Goal: Task Accomplishment & Management: Use online tool/utility

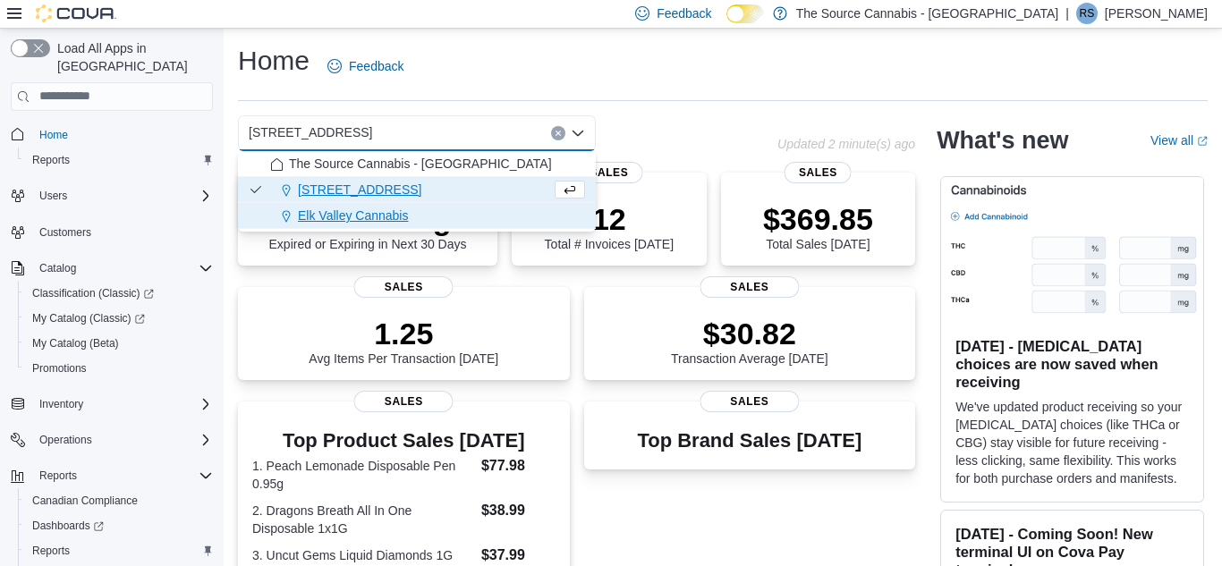
click at [404, 219] on span "Elk Valley Cannabis" at bounding box center [353, 216] width 110 height 18
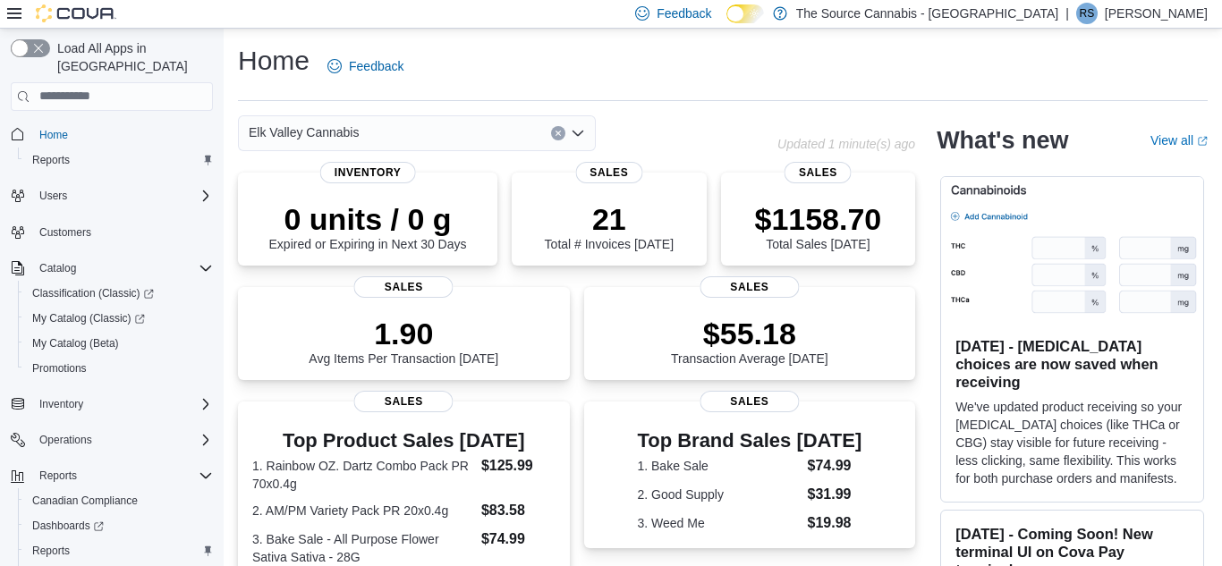
click at [495, 139] on div "Elk Valley Cannabis Combo box. Selected. Elk Valley Cannabis. Press Backspace t…" at bounding box center [417, 133] width 358 height 36
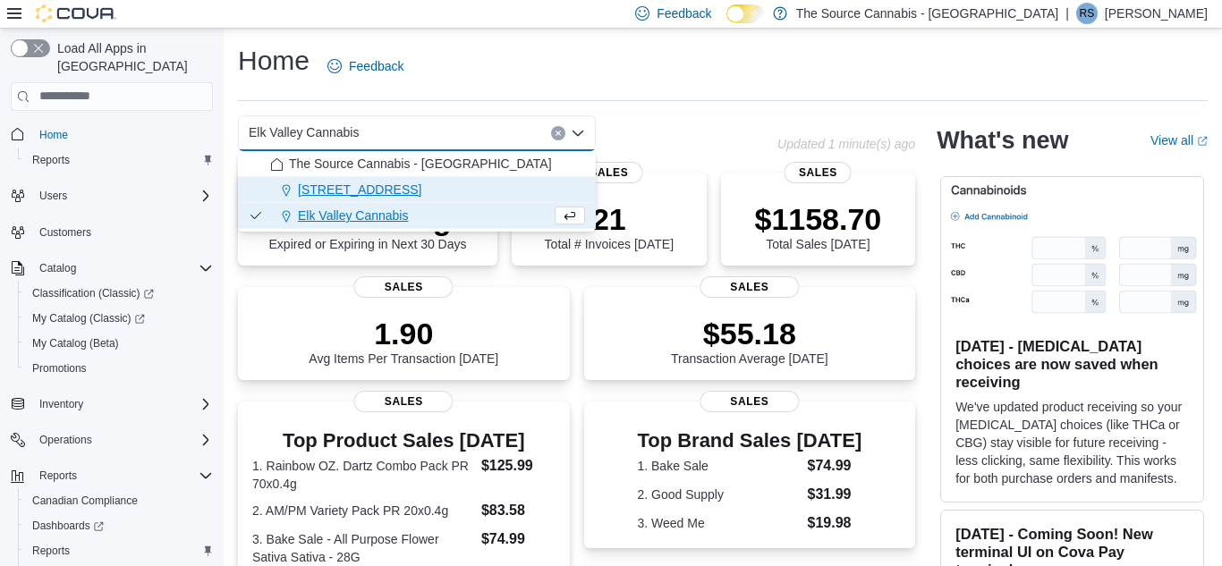
click at [421, 181] on span "[STREET_ADDRESS]" at bounding box center [359, 190] width 123 height 18
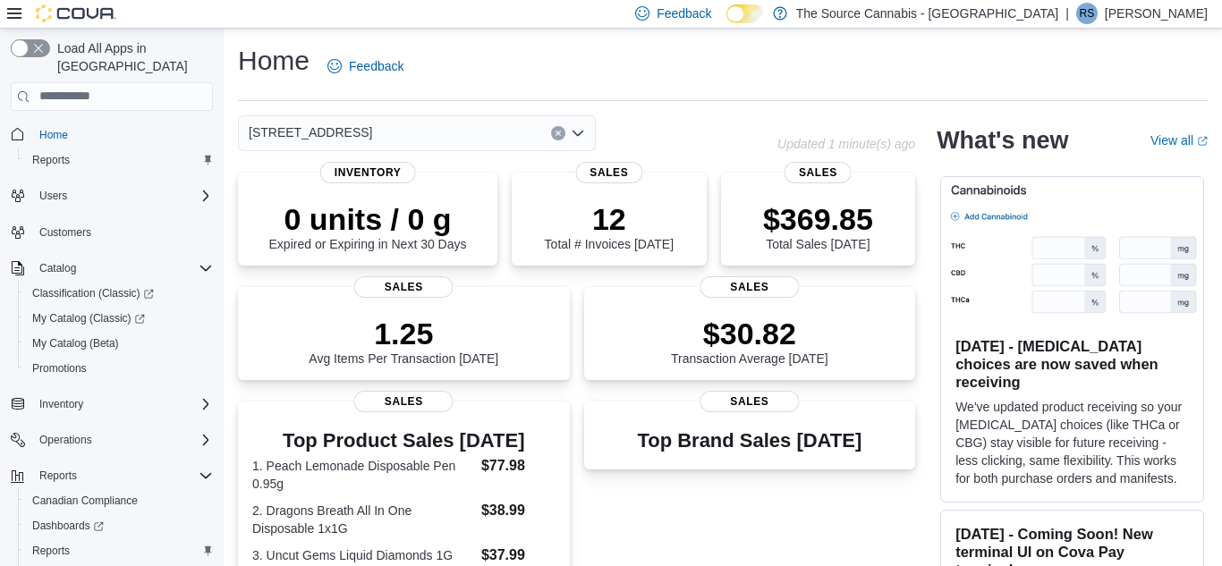
click at [19, 13] on icon at bounding box center [14, 13] width 14 height 14
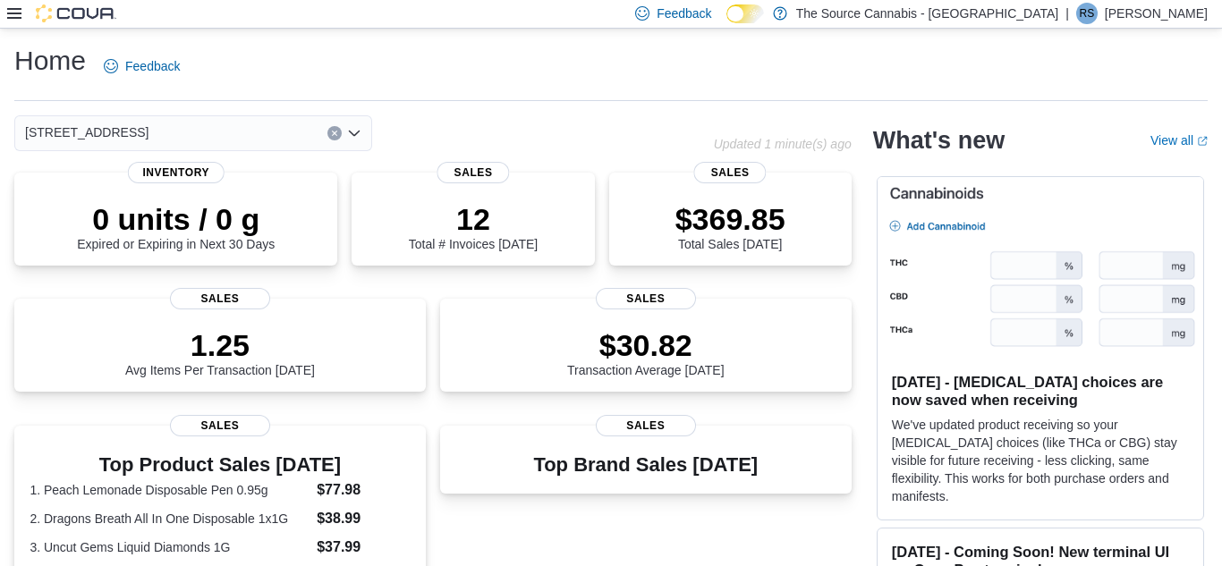
click at [19, 13] on icon at bounding box center [14, 13] width 14 height 14
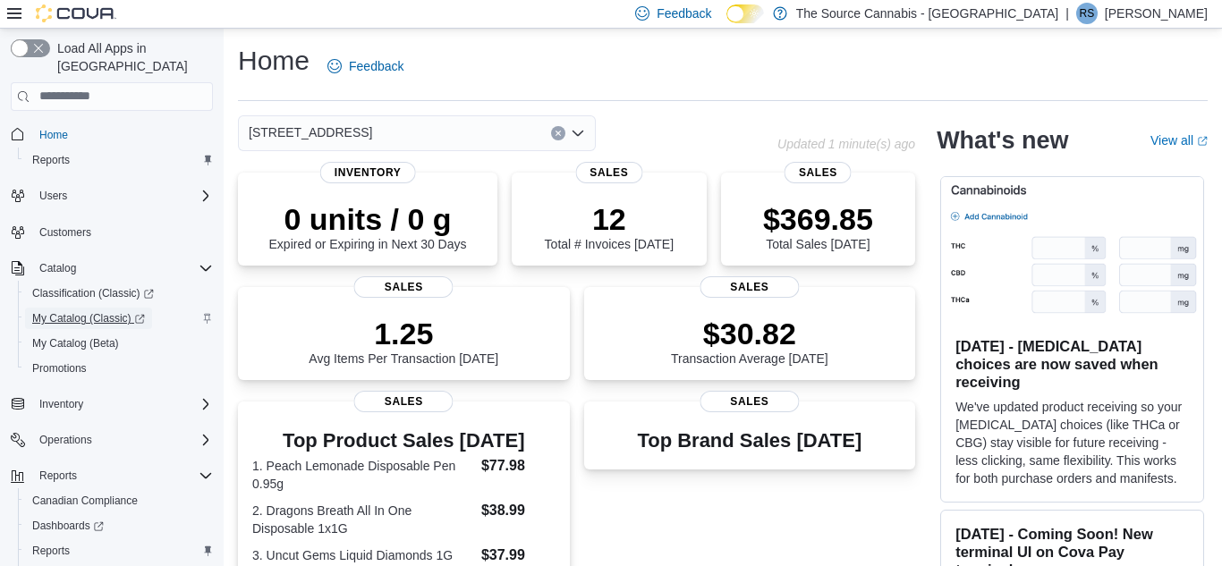
click at [59, 311] on span "My Catalog (Classic)" at bounding box center [88, 318] width 113 height 14
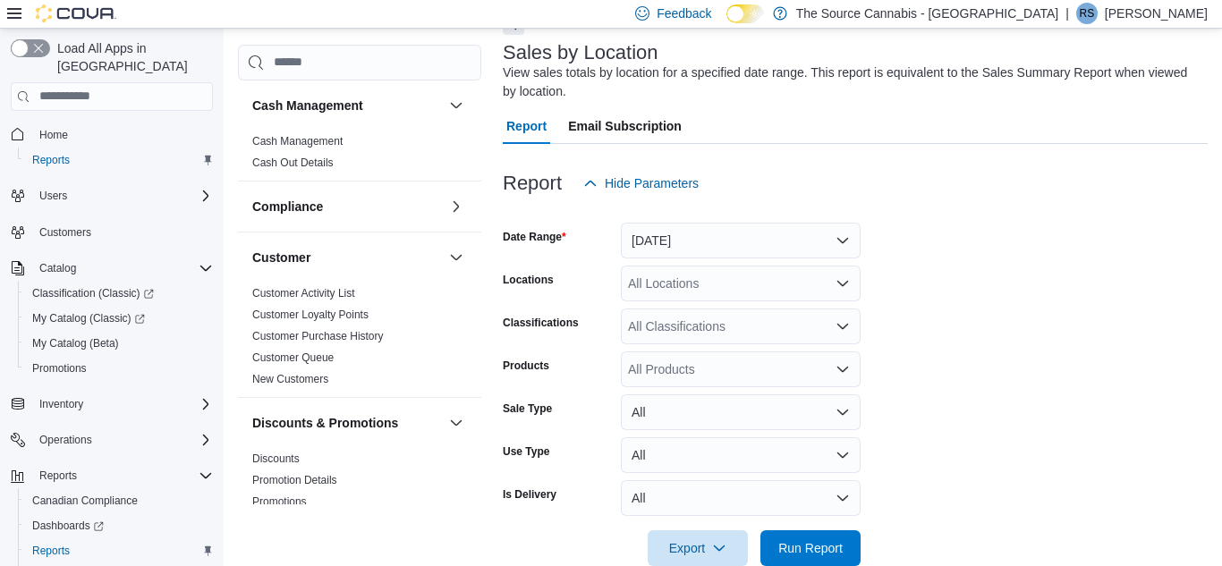
scroll to position [103, 0]
click at [849, 232] on button "Yesterday" at bounding box center [741, 240] width 240 height 36
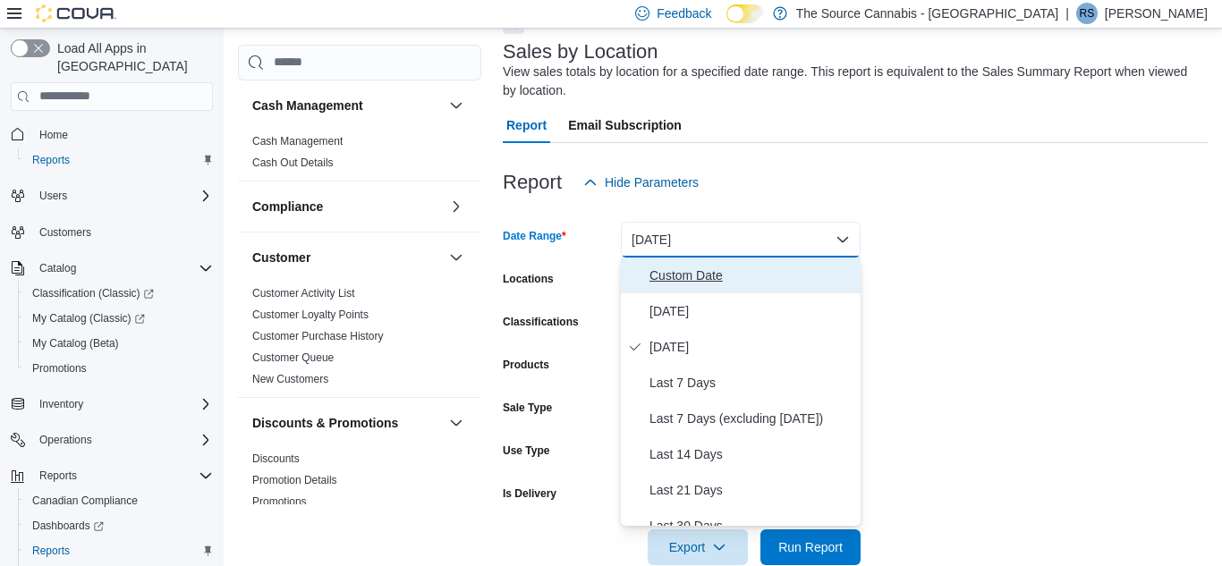
click at [712, 285] on span "Custom Date" at bounding box center [751, 275] width 204 height 21
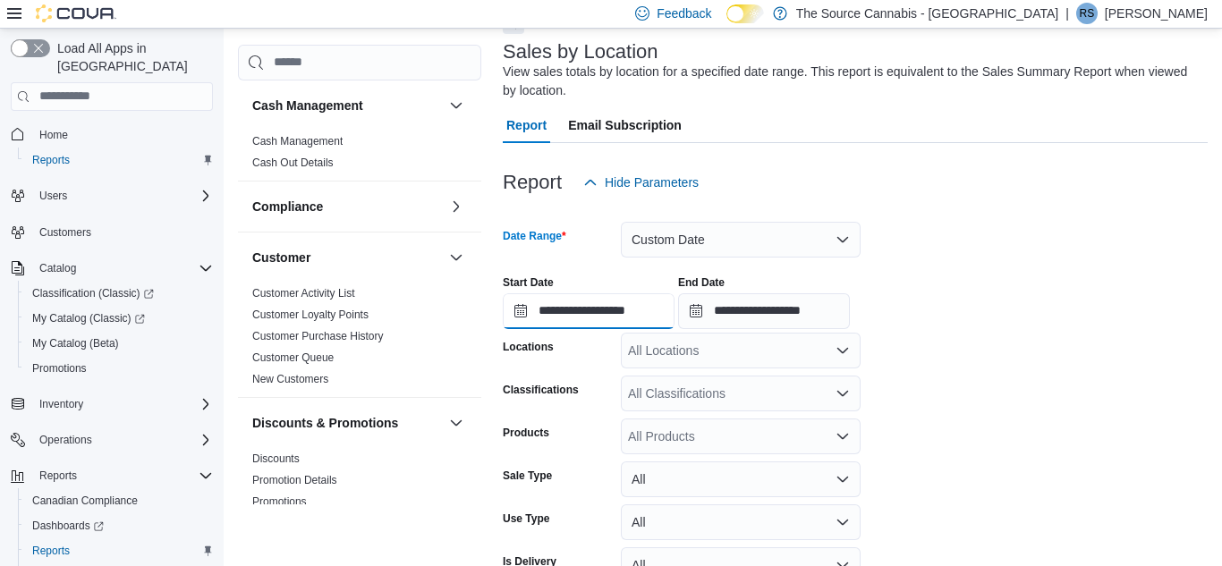
click at [603, 313] on input "**********" at bounding box center [589, 311] width 172 height 36
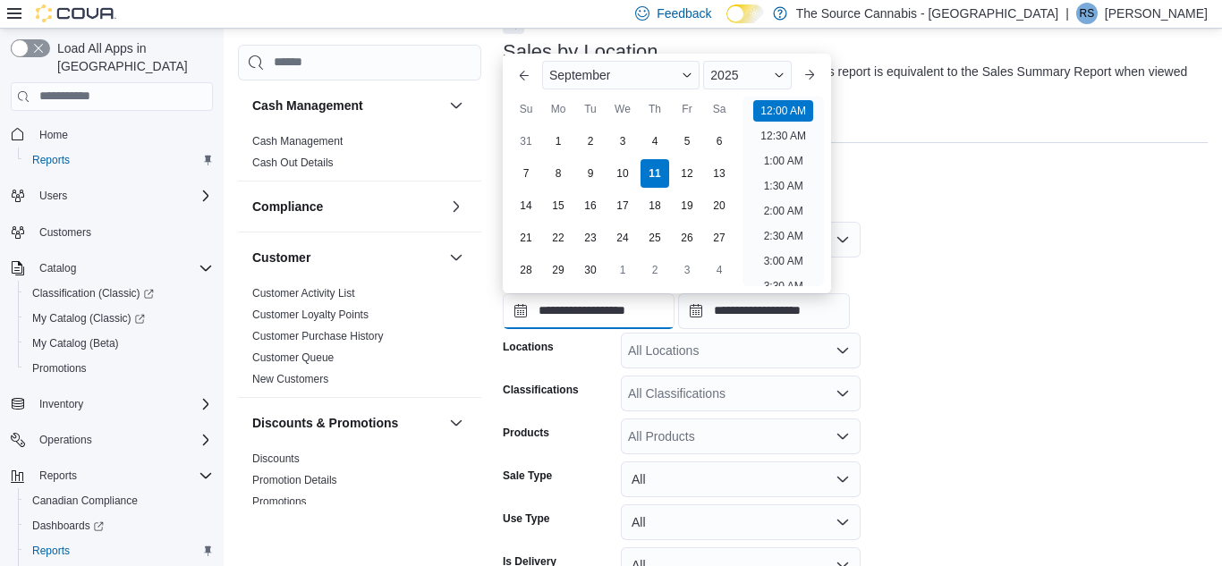
scroll to position [55, 0]
click at [521, 87] on button "Previous Month" at bounding box center [524, 75] width 29 height 29
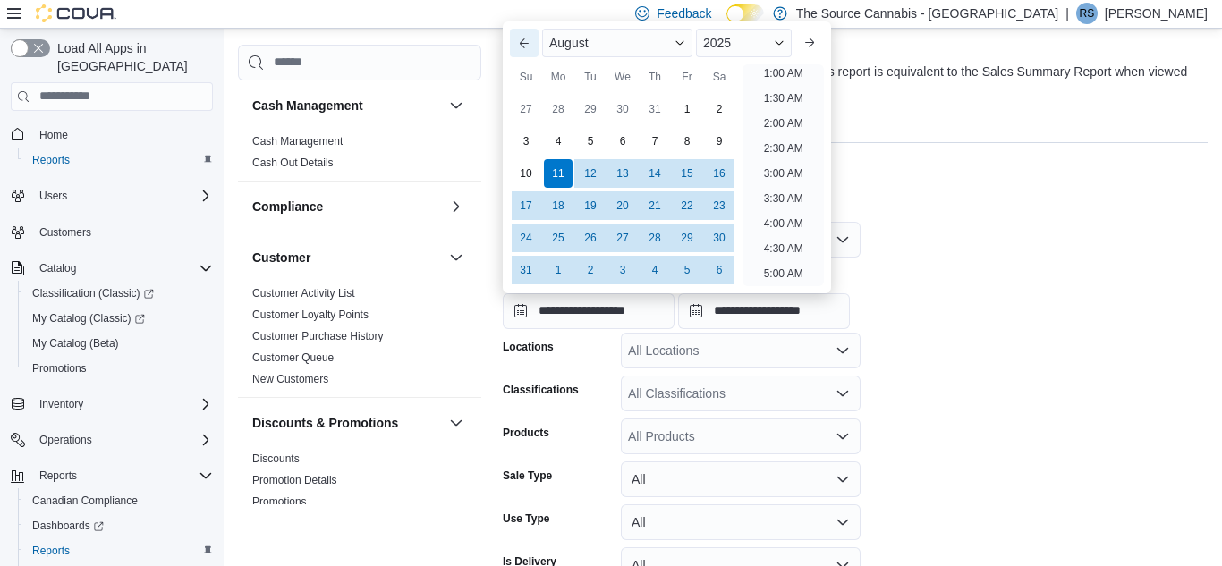
scroll to position [4, 0]
click at [560, 237] on div "25" at bounding box center [557, 237] width 31 height 31
type input "**********"
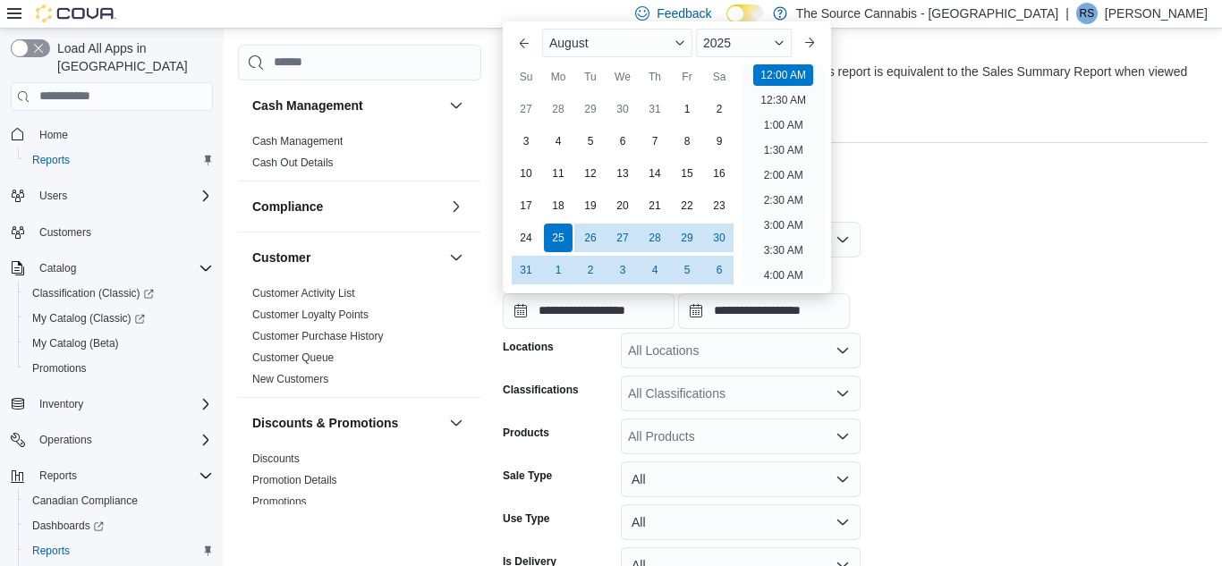
click at [966, 190] on div "Report Hide Parameters" at bounding box center [855, 183] width 705 height 36
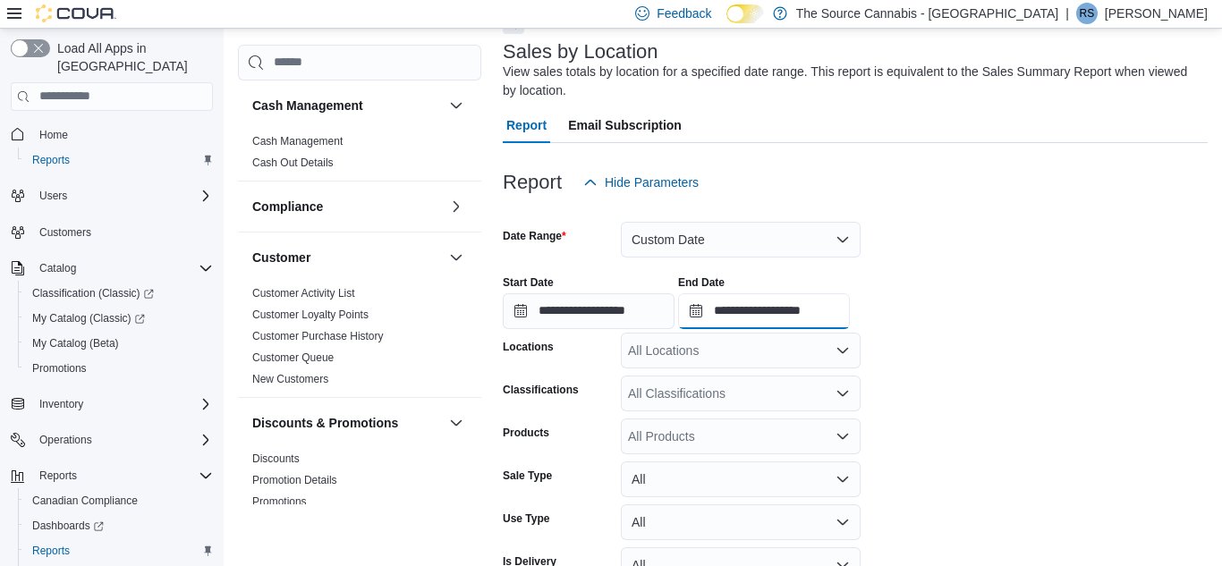
click at [825, 309] on input "**********" at bounding box center [764, 311] width 172 height 36
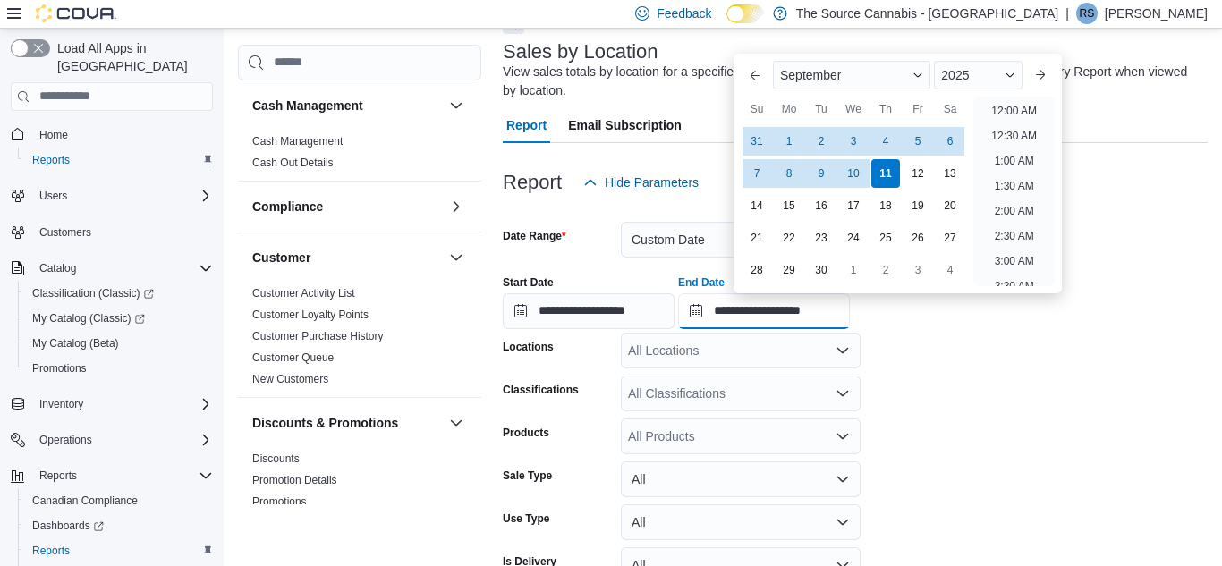
scroll to position [1016, 0]
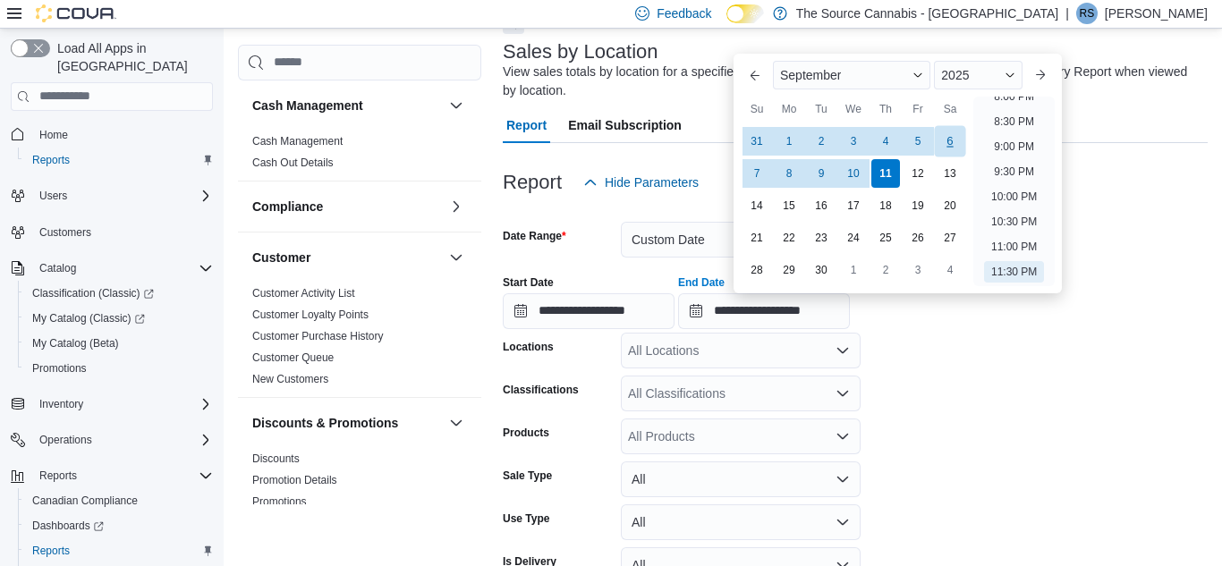
click at [948, 144] on div "6" at bounding box center [949, 140] width 31 height 31
type input "**********"
click at [998, 411] on form "**********" at bounding box center [855, 416] width 705 height 433
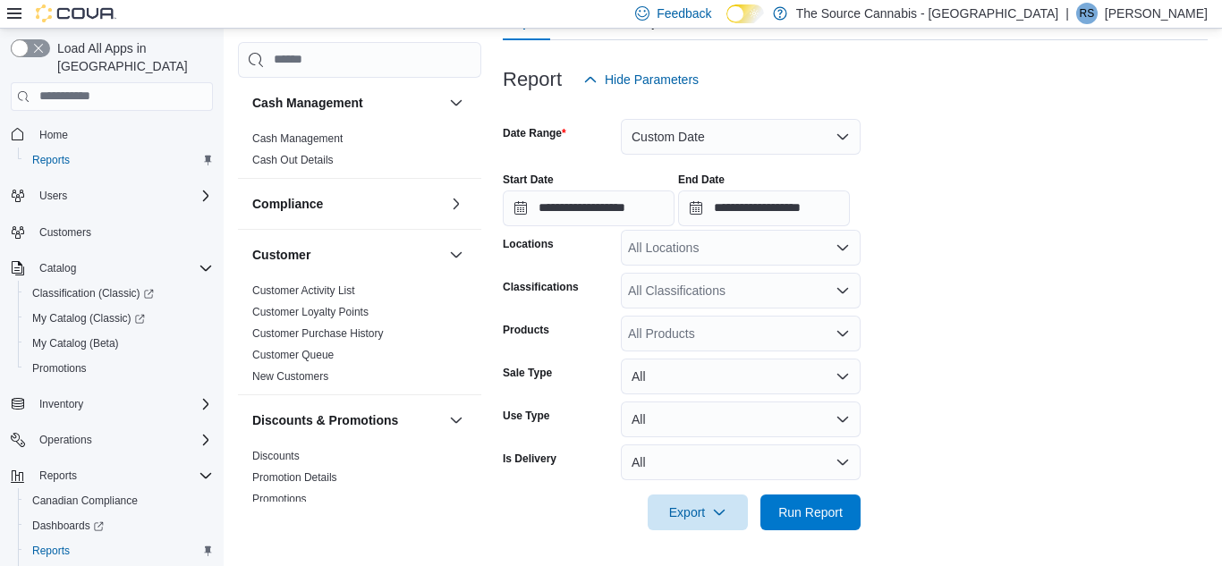
scroll to position [198, 0]
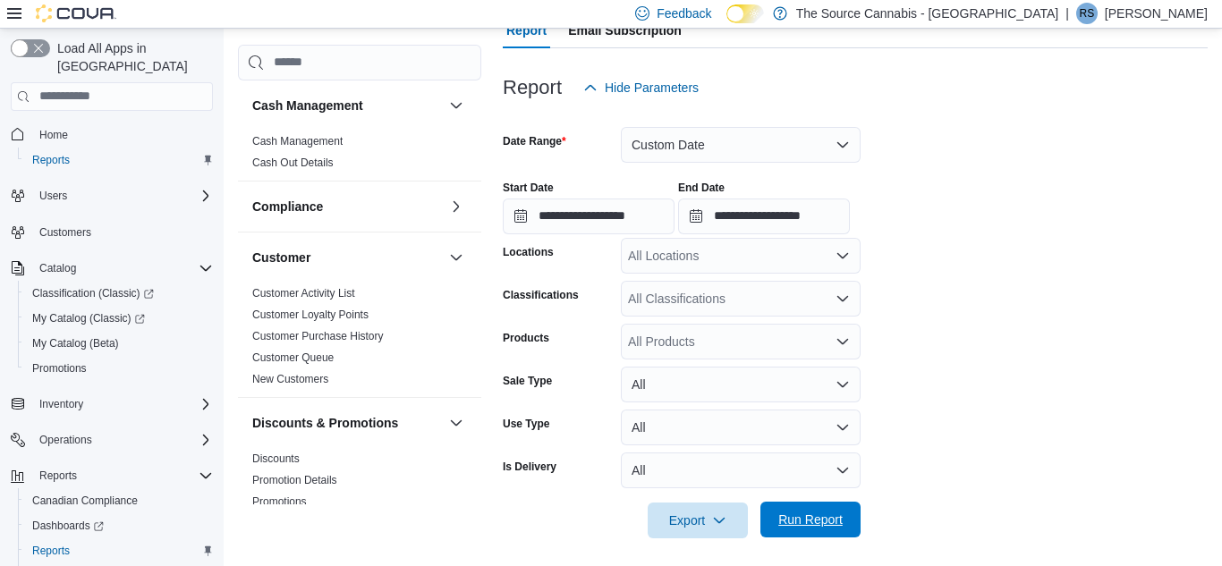
click at [822, 511] on span "Run Report" at bounding box center [810, 520] width 79 height 36
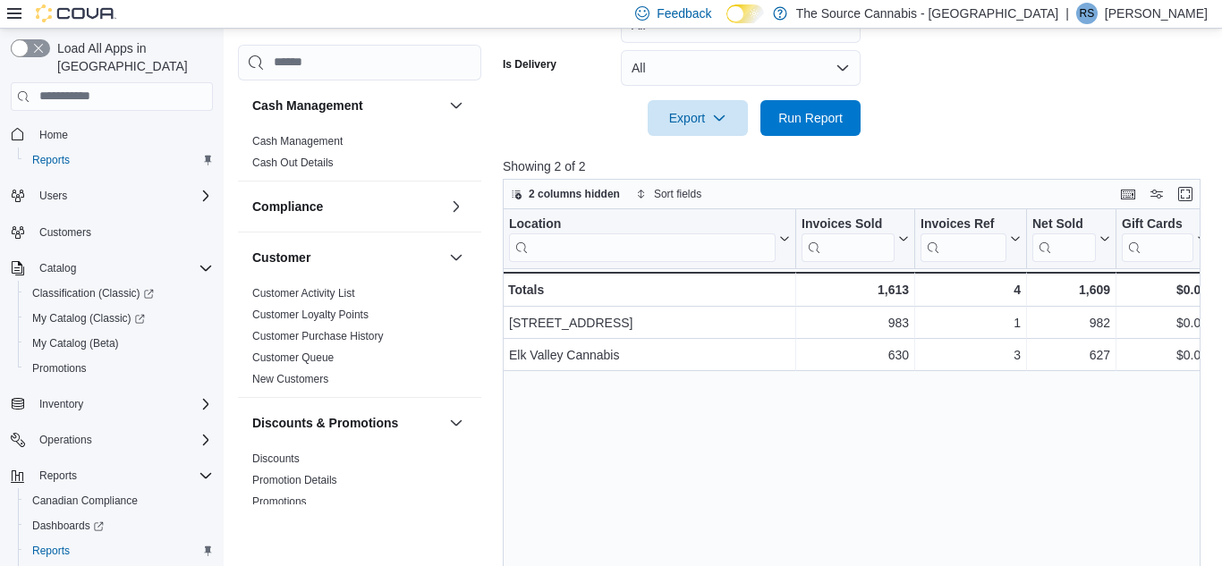
scroll to position [602, 0]
click at [1135, 491] on div "Location Click to view column header actions Invoices Sold Click to view column…" at bounding box center [852, 418] width 698 height 422
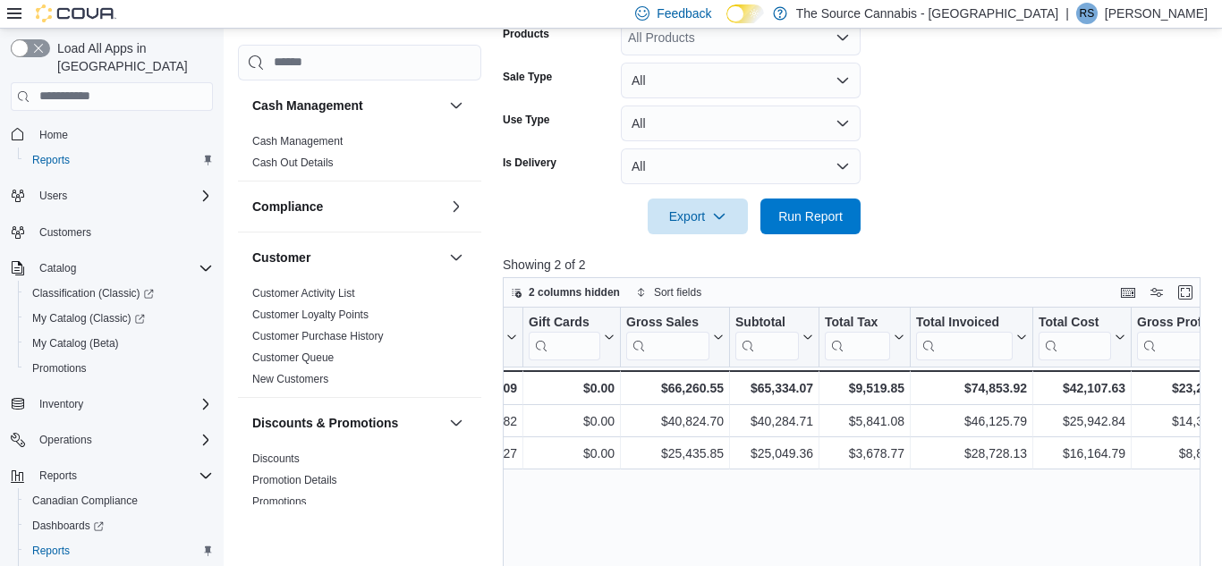
scroll to position [680, 0]
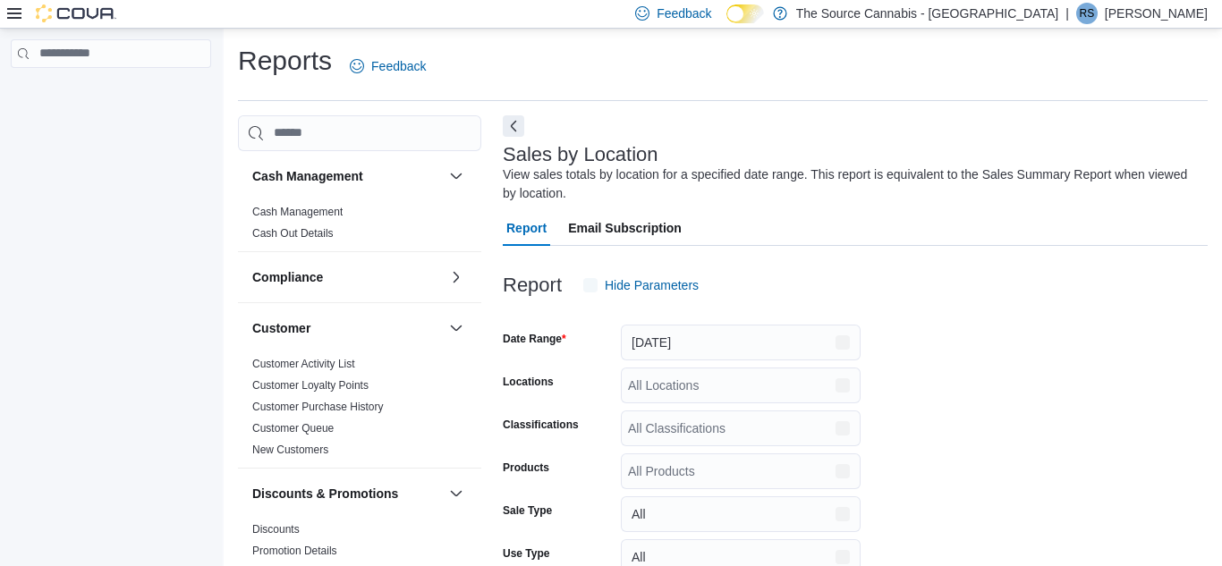
scroll to position [60, 0]
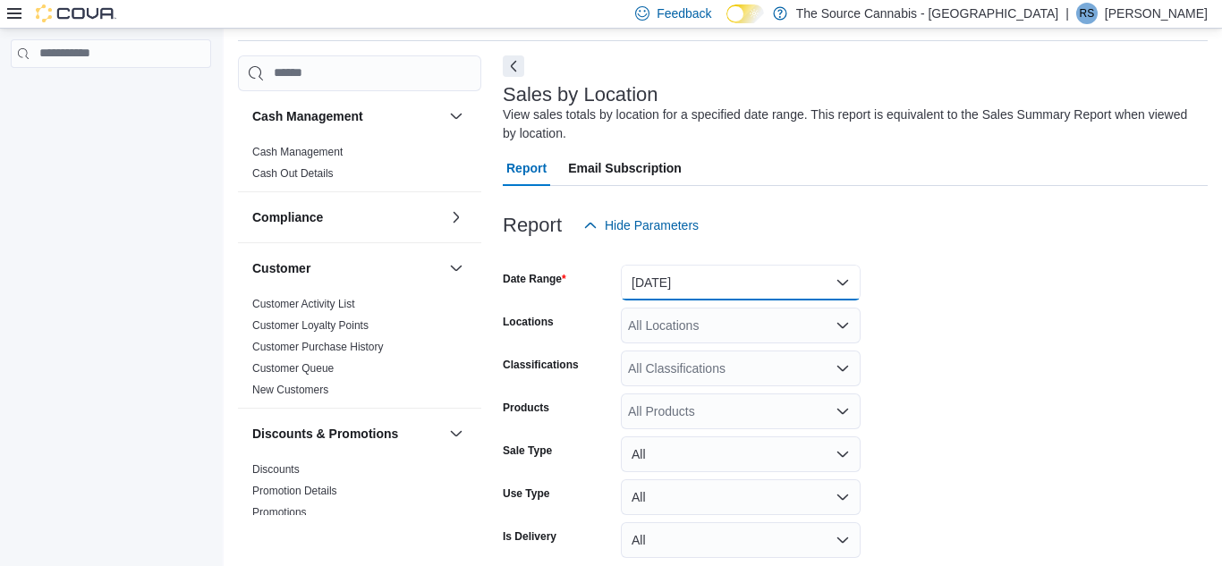
click at [834, 280] on button "[DATE]" at bounding box center [741, 283] width 240 height 36
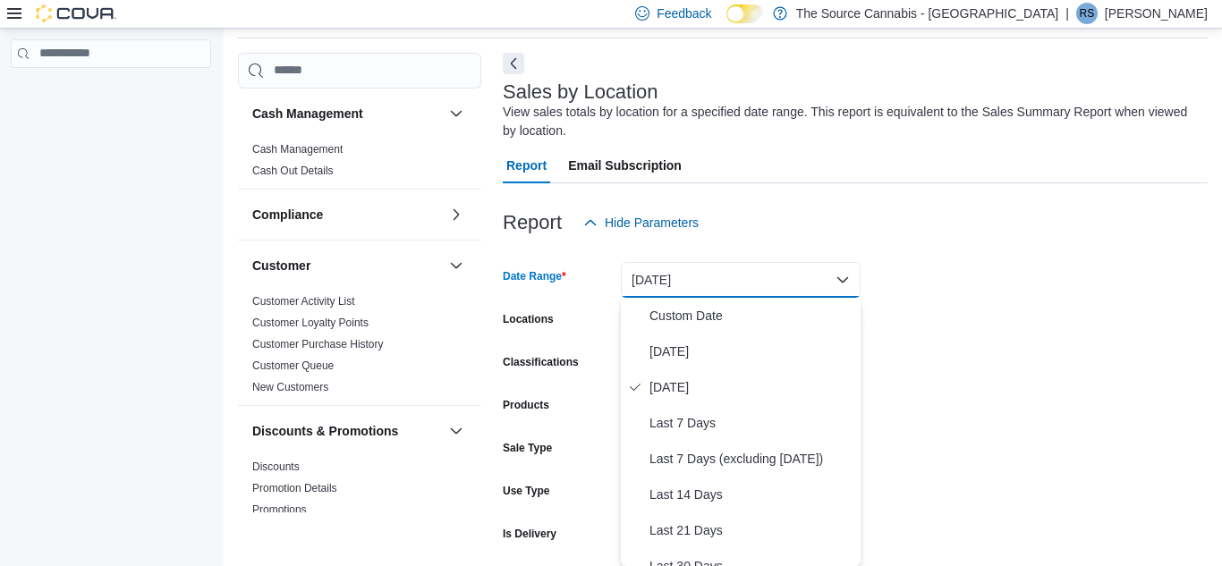
click at [984, 346] on form "Date Range [DATE] Locations All Locations Classifications All Classifications P…" at bounding box center [855, 423] width 705 height 365
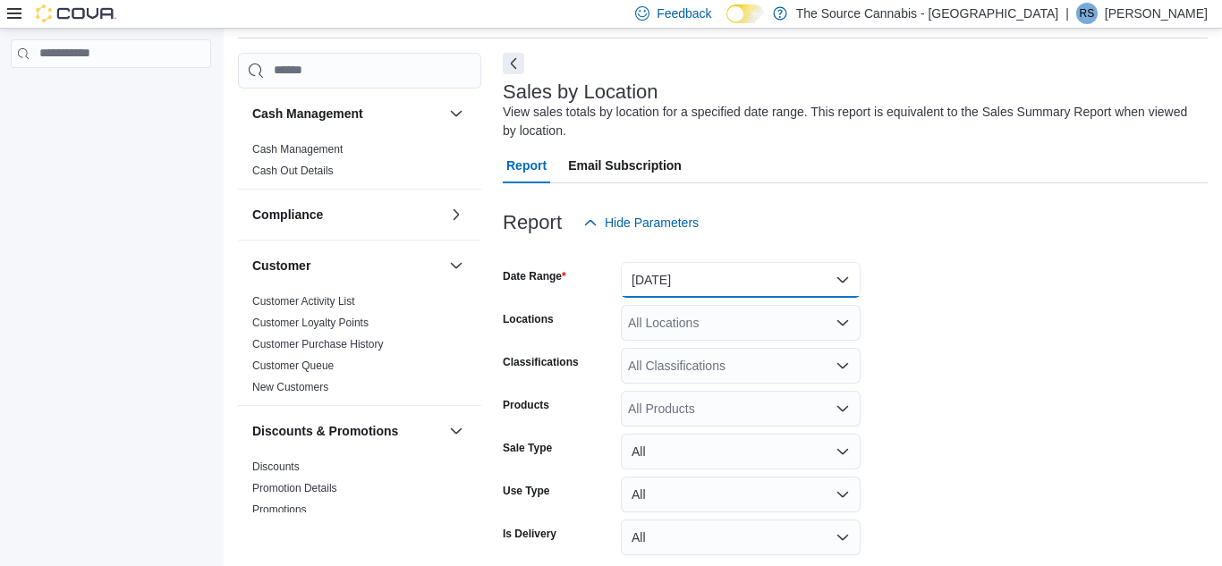
click at [834, 282] on button "[DATE]" at bounding box center [741, 280] width 240 height 36
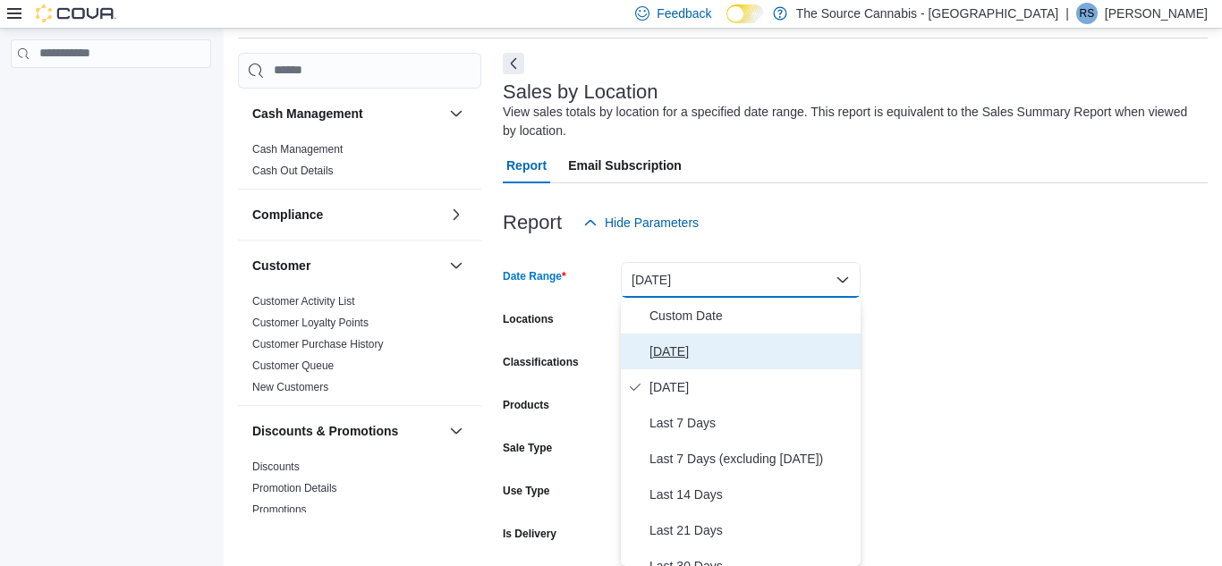
click at [664, 360] on span "[DATE]" at bounding box center [751, 351] width 204 height 21
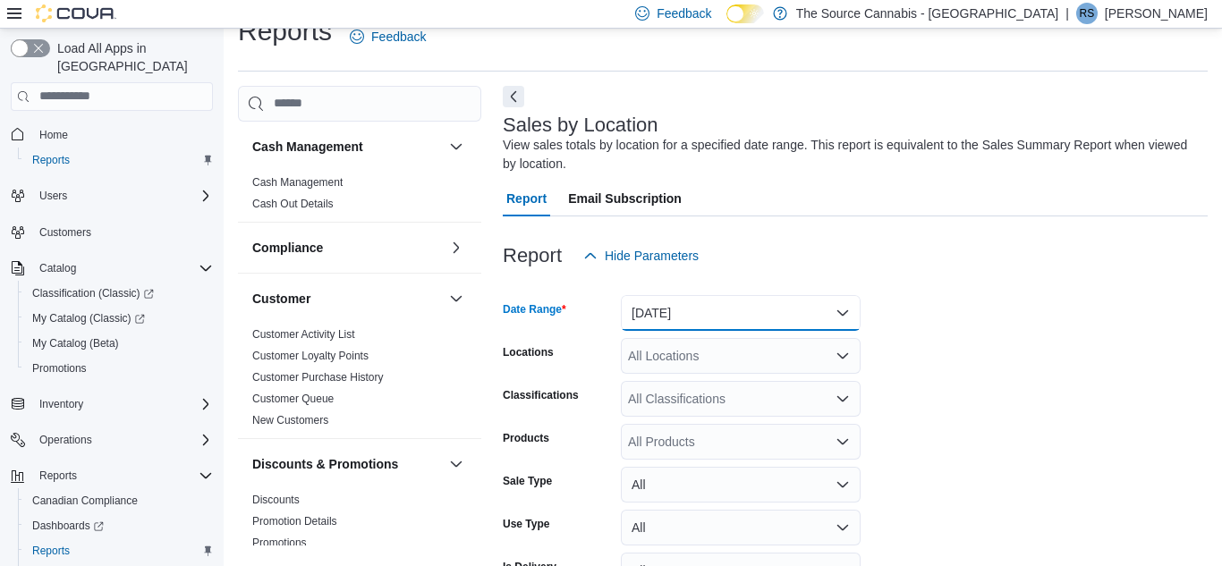
scroll to position [138, 0]
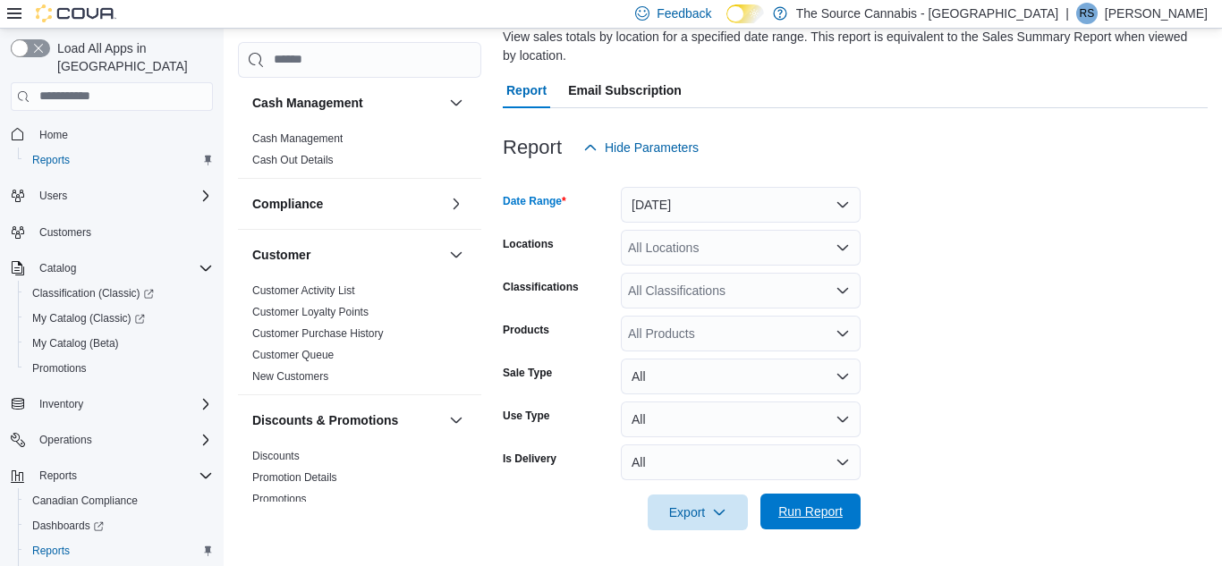
click at [808, 525] on span "Run Report" at bounding box center [810, 512] width 79 height 36
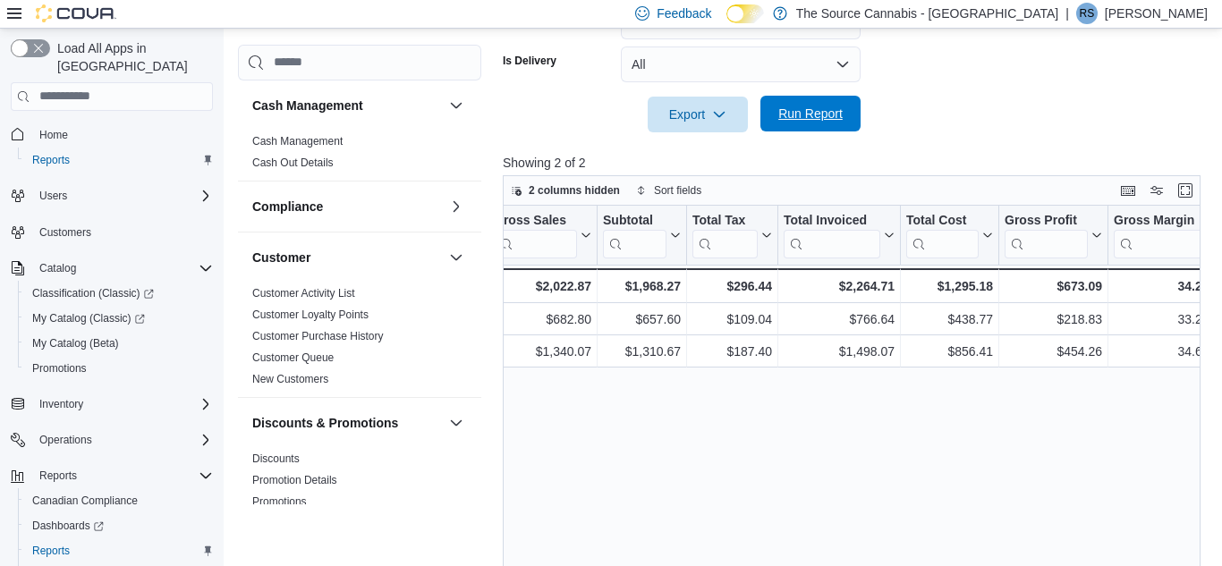
scroll to position [543, 0]
